Goal: Register for event/course

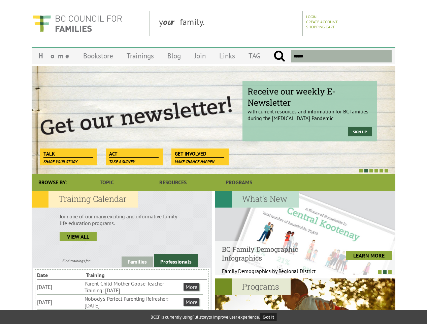
click at [214, 167] on div at bounding box center [206, 170] width 364 height 7
click at [214, 120] on div "Receive our weekly E-Newsletter with current resources and information for BC f…" at bounding box center [214, 120] width 364 height 108
click at [206, 170] on div at bounding box center [206, 170] width 364 height 7
click at [137, 260] on link "Families" at bounding box center [137, 261] width 31 height 10
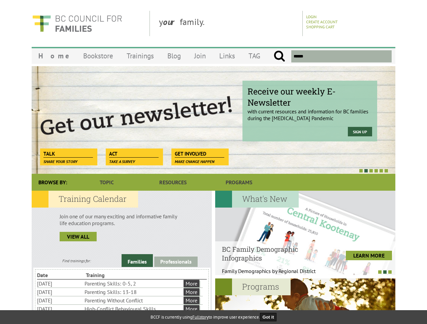
click at [176, 261] on link "Professionals" at bounding box center [175, 261] width 43 height 10
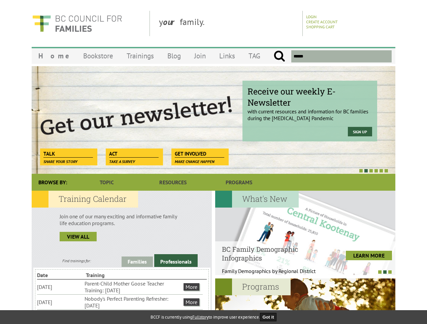
click at [120, 301] on li "Nobody's Perfect Parenting Refresher: [DATE]" at bounding box center [134, 301] width 98 height 15
click at [305, 233] on div at bounding box center [305, 232] width 180 height 84
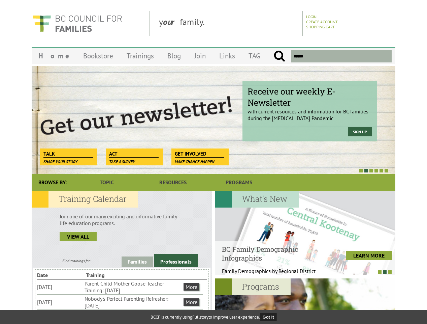
click at [302, 271] on div at bounding box center [302, 271] width 180 height 7
click at [305, 301] on div at bounding box center [305, 320] width 180 height 84
click at [271, 317] on button "Got it" at bounding box center [268, 316] width 17 height 8
